Goal: Find specific page/section: Find specific page/section

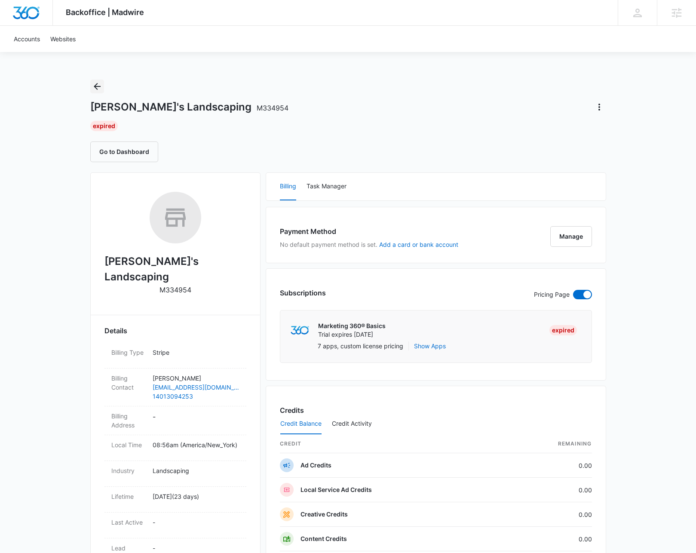
click at [98, 89] on icon "Back" at bounding box center [97, 86] width 10 height 10
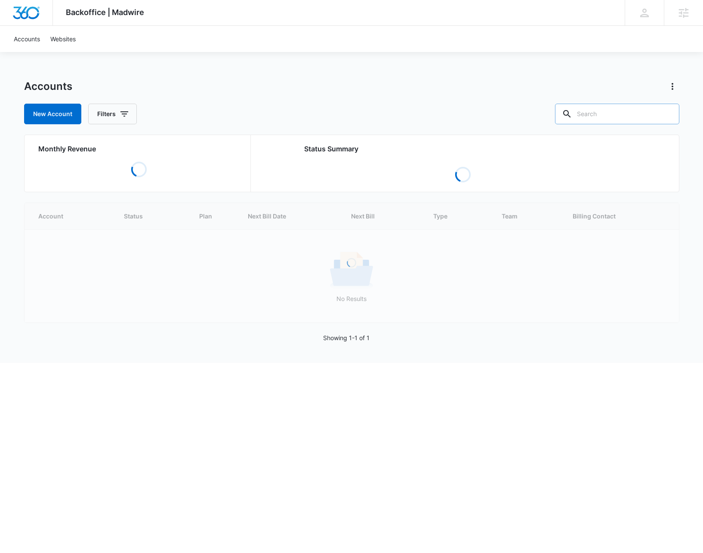
click at [609, 111] on input "text" at bounding box center [617, 114] width 124 height 21
type input "HAul"
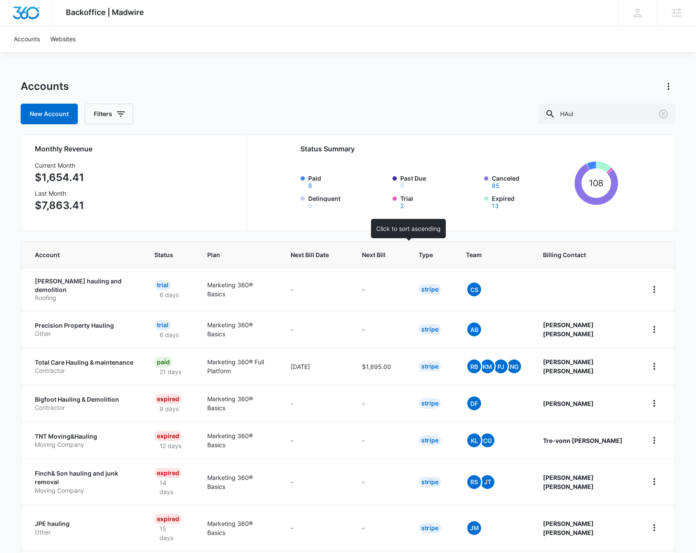
click at [386, 250] on span "Next Bill" at bounding box center [374, 254] width 24 height 9
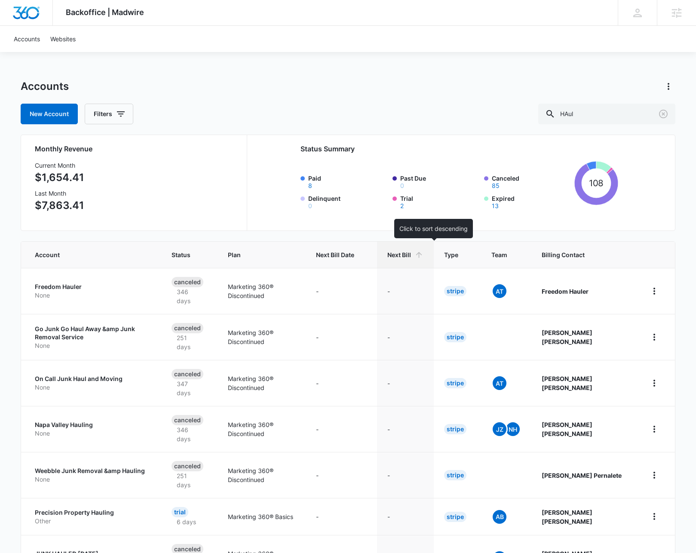
click at [411, 255] on span "Next Bill" at bounding box center [400, 254] width 24 height 9
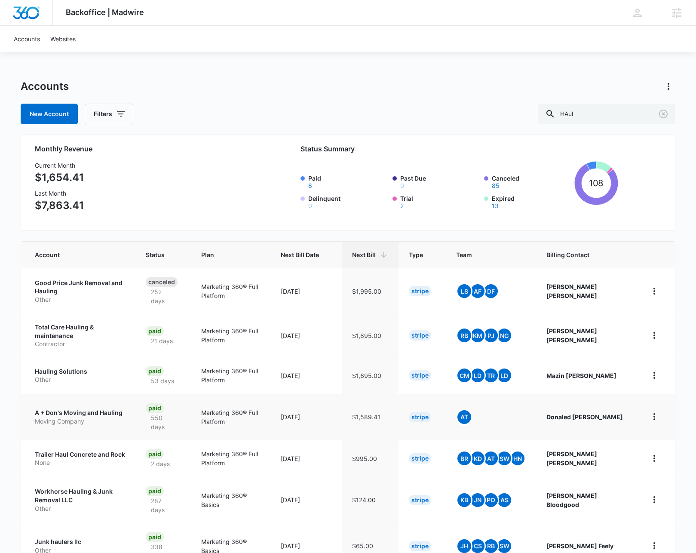
click at [82, 409] on p "A + Don's Moving and Hauling" at bounding box center [80, 413] width 90 height 9
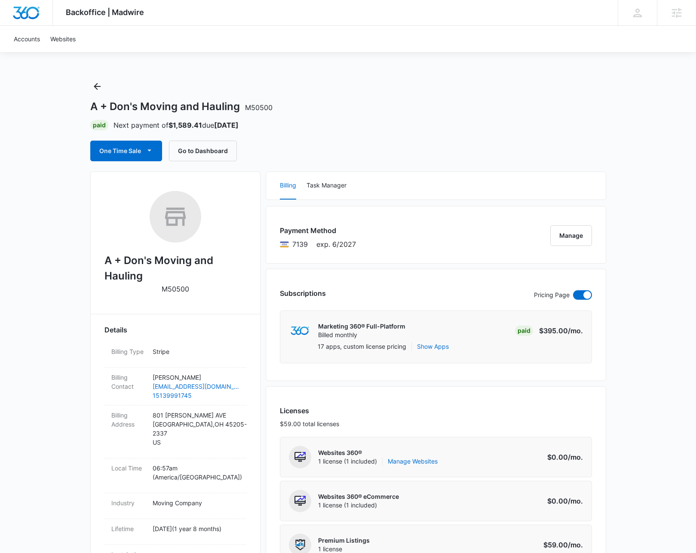
click at [131, 258] on h2 "A + Don's Moving and Hauling" at bounding box center [176, 268] width 142 height 31
copy h2 "A + Don's Moving and Hauling"
click at [203, 153] on button "Go to Dashboard" at bounding box center [203, 151] width 68 height 21
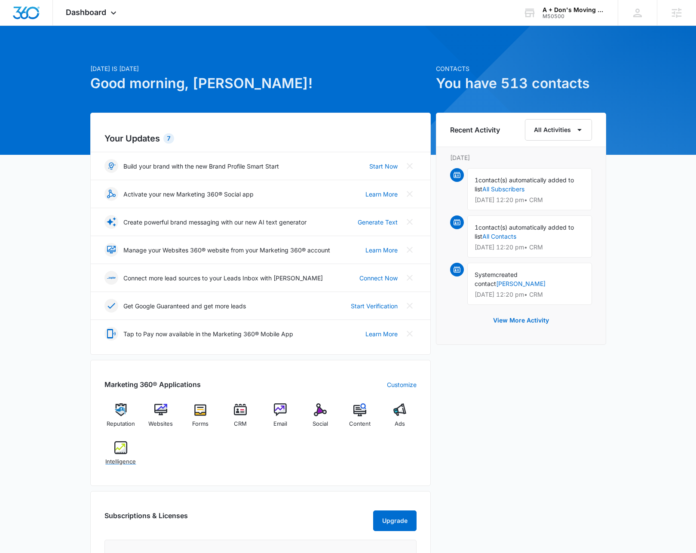
drag, startPoint x: 115, startPoint y: 443, endPoint x: 128, endPoint y: 434, distance: 16.1
click at [115, 443] on img at bounding box center [120, 447] width 13 height 13
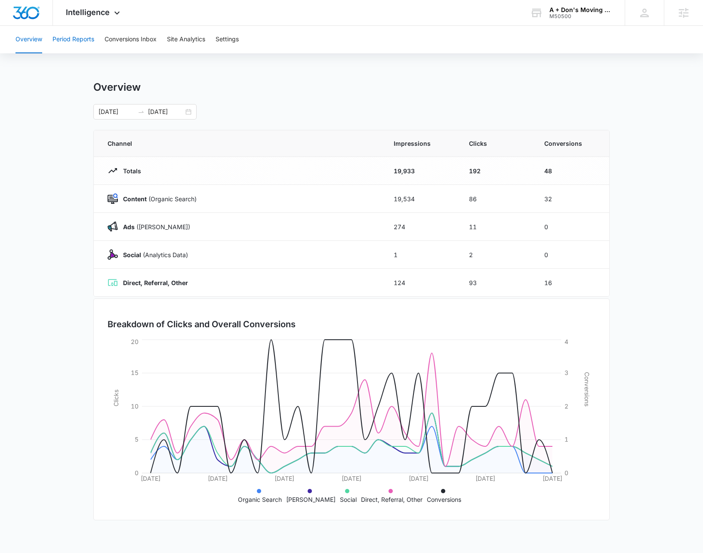
click at [86, 43] on button "Period Reports" at bounding box center [73, 40] width 42 height 28
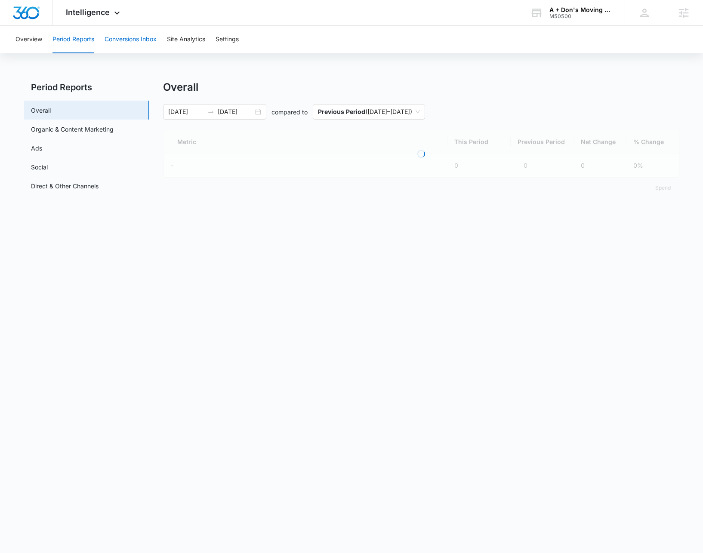
click at [122, 43] on button "Conversions Inbox" at bounding box center [131, 40] width 52 height 28
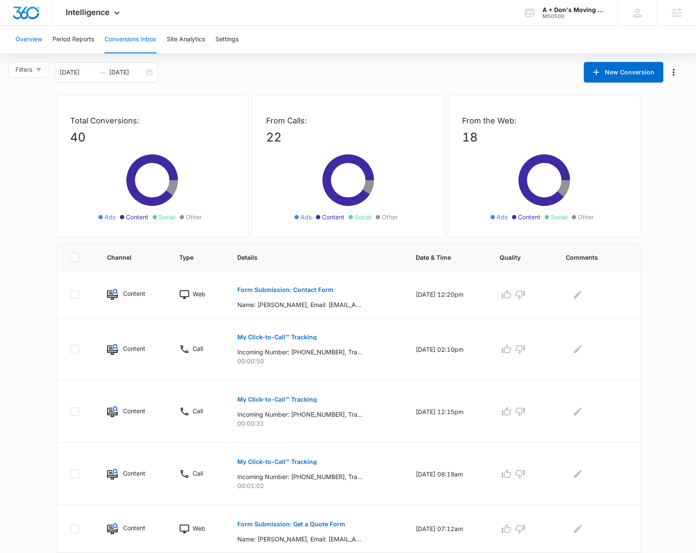
click at [24, 40] on button "Overview" at bounding box center [28, 40] width 27 height 28
